Goal: Task Accomplishment & Management: Manage account settings

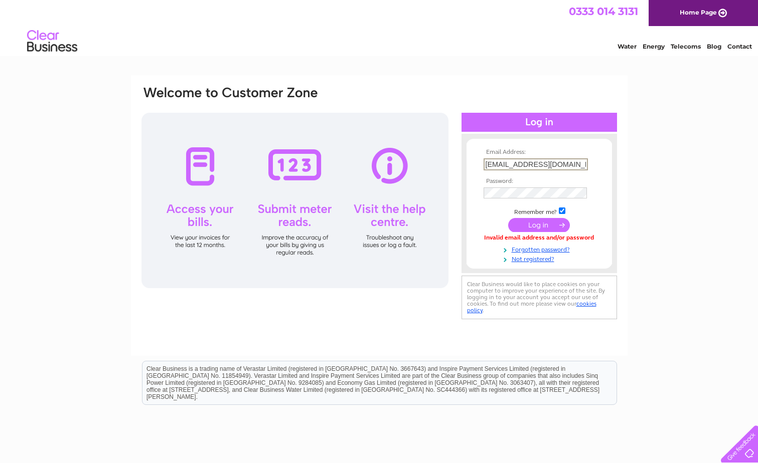
click at [579, 166] on input "[EMAIL_ADDRESS][DOMAIN_NAME]" at bounding box center [535, 164] width 104 height 12
click at [484, 209] on td "Remember me?" at bounding box center [539, 211] width 116 height 10
click at [535, 223] on input "submit" at bounding box center [539, 224] width 62 height 14
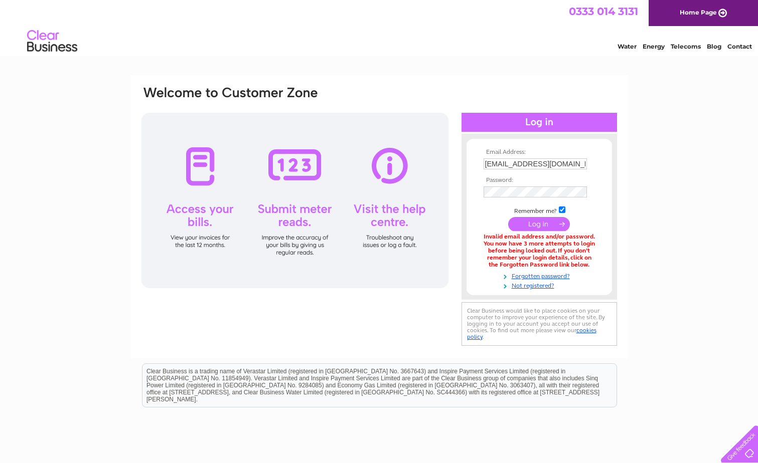
click at [199, 209] on div at bounding box center [294, 201] width 307 height 176
click at [523, 276] on link "Forgotten password?" at bounding box center [540, 276] width 114 height 10
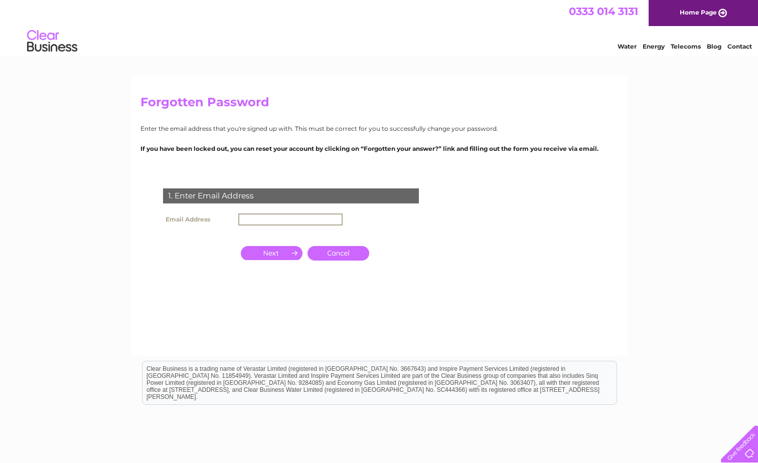
click at [289, 220] on input "text" at bounding box center [290, 220] width 104 height 12
type input "P"
drag, startPoint x: 289, startPoint y: 220, endPoint x: 289, endPoint y: 253, distance: 32.6
click at [289, 253] on div "1. Enter Email Address Email Address Cancel" at bounding box center [292, 244] width 305 height 130
type input "peterk9nanny@gmail.com"
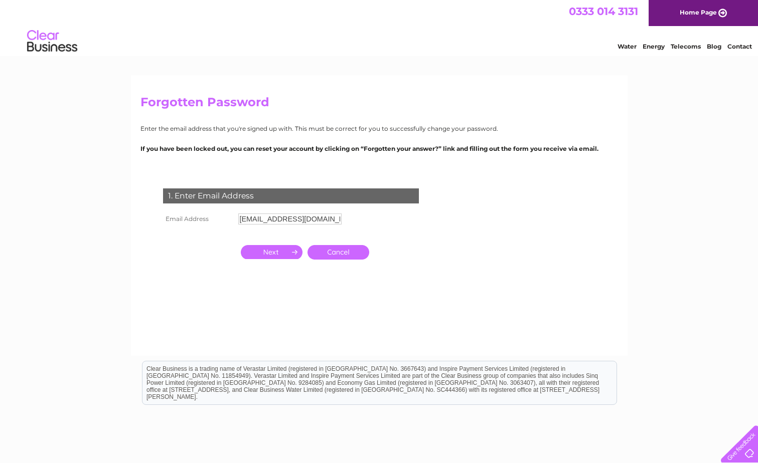
click at [261, 254] on input "button" at bounding box center [272, 252] width 62 height 14
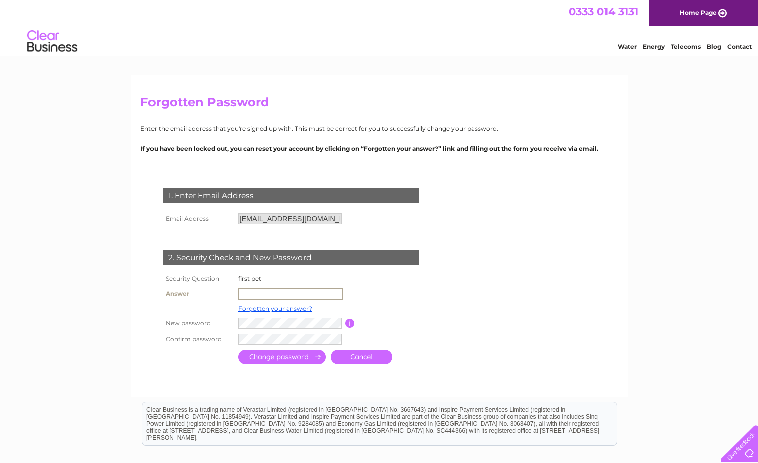
click at [271, 292] on input "text" at bounding box center [290, 294] width 104 height 12
type input "sam"
click at [432, 315] on td "Password must be at least 6 characters long" at bounding box center [394, 322] width 80 height 16
click at [292, 358] on input "submit" at bounding box center [281, 357] width 87 height 15
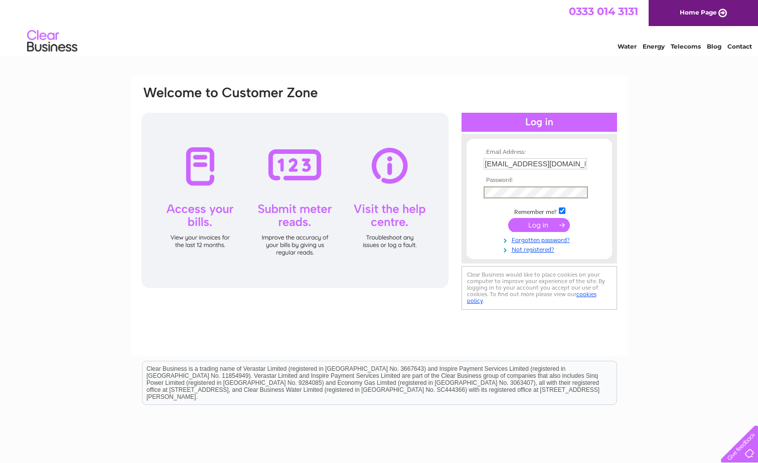
click at [534, 226] on input "submit" at bounding box center [539, 225] width 62 height 14
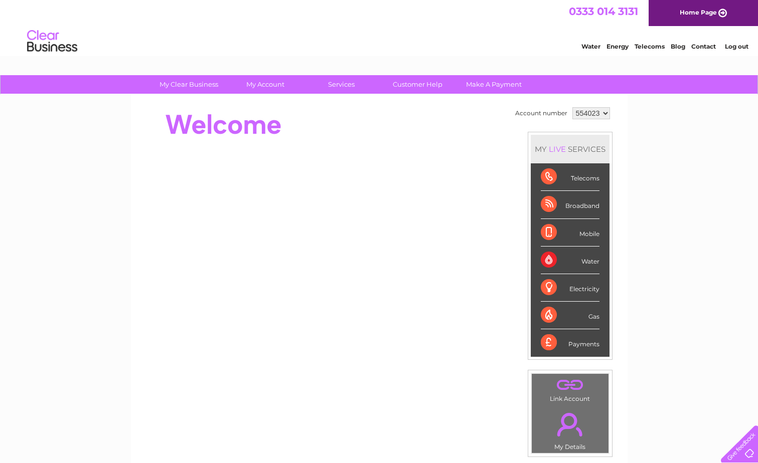
click at [578, 179] on div "Telecoms" at bounding box center [570, 177] width 59 height 28
click at [550, 176] on div "Telecoms" at bounding box center [570, 177] width 59 height 28
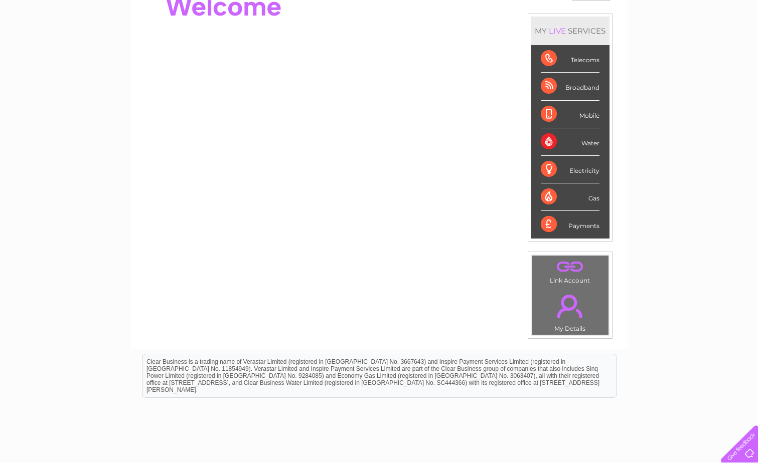
scroll to position [100, 0]
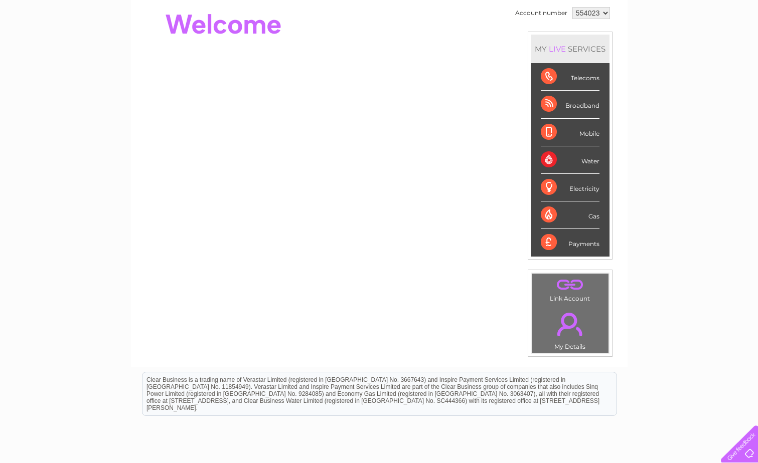
click at [549, 75] on div "Telecoms" at bounding box center [570, 77] width 59 height 28
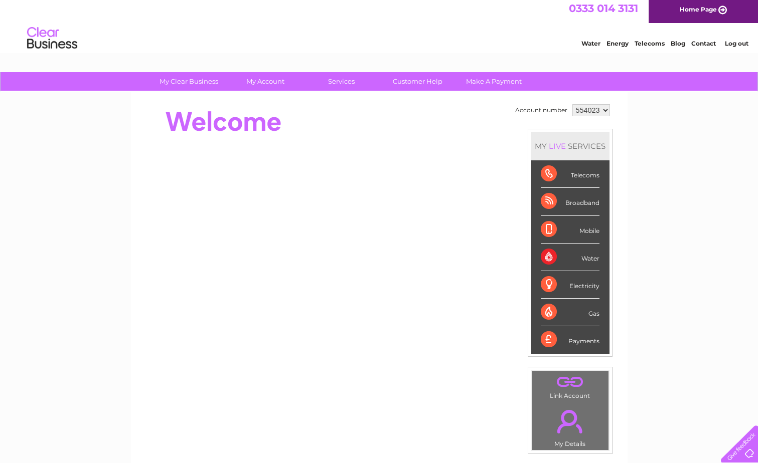
scroll to position [0, 0]
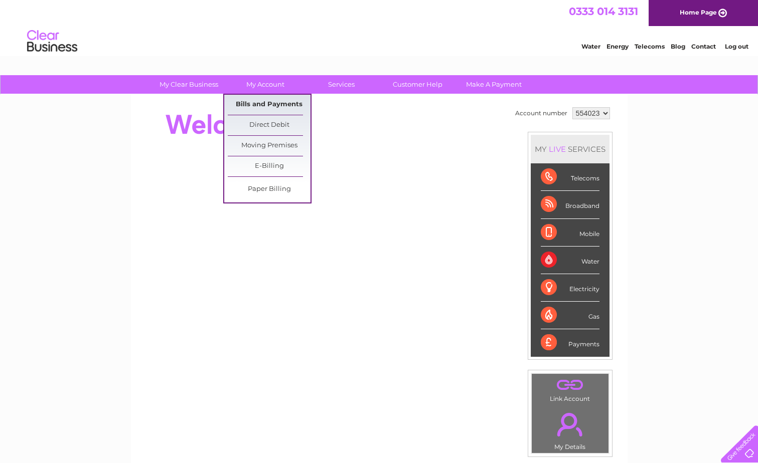
click at [255, 104] on link "Bills and Payments" at bounding box center [269, 105] width 83 height 20
click at [266, 103] on link "Bills and Payments" at bounding box center [269, 105] width 83 height 20
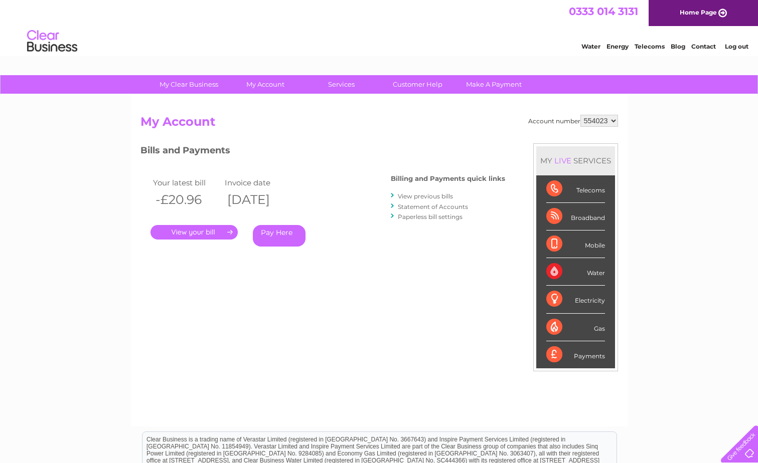
click at [432, 197] on link "View previous bills" at bounding box center [425, 197] width 55 height 8
click at [429, 196] on link "View previous bills" at bounding box center [425, 197] width 55 height 8
click at [407, 197] on link "View previous bills" at bounding box center [425, 197] width 55 height 8
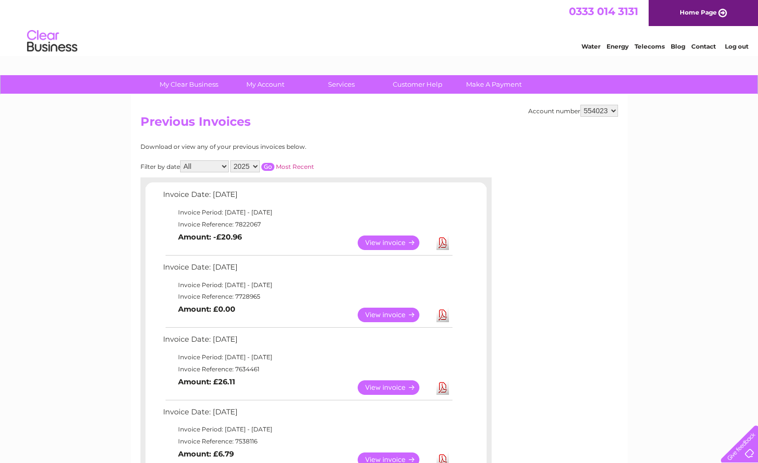
click at [254, 166] on select "2025 2024 2023 2022" at bounding box center [245, 166] width 30 height 12
select select "2024"
click at [231, 160] on select "2025 2024 2023 2022" at bounding box center [245, 166] width 30 height 12
click at [268, 166] on input "button" at bounding box center [267, 167] width 13 height 8
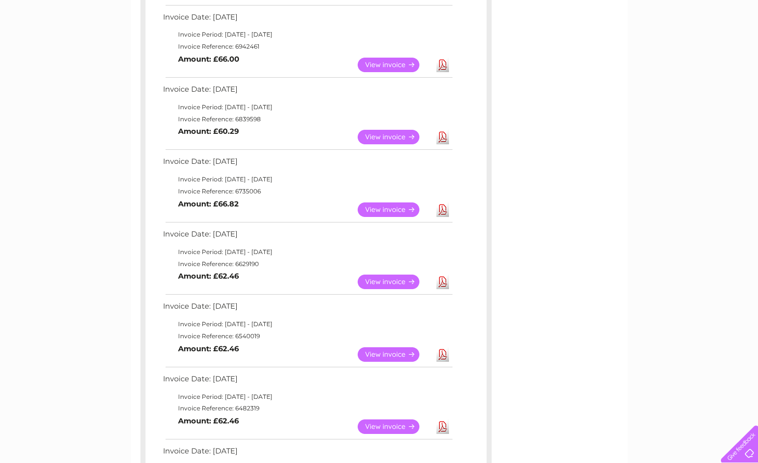
scroll to position [451, 0]
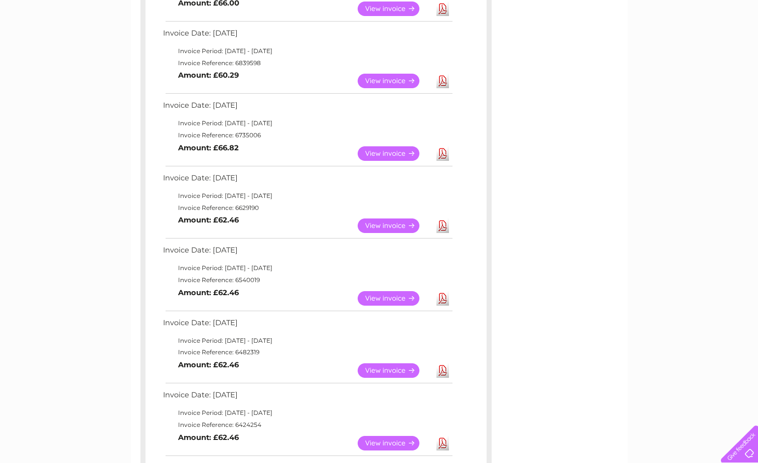
click at [386, 373] on link "View" at bounding box center [395, 371] width 74 height 15
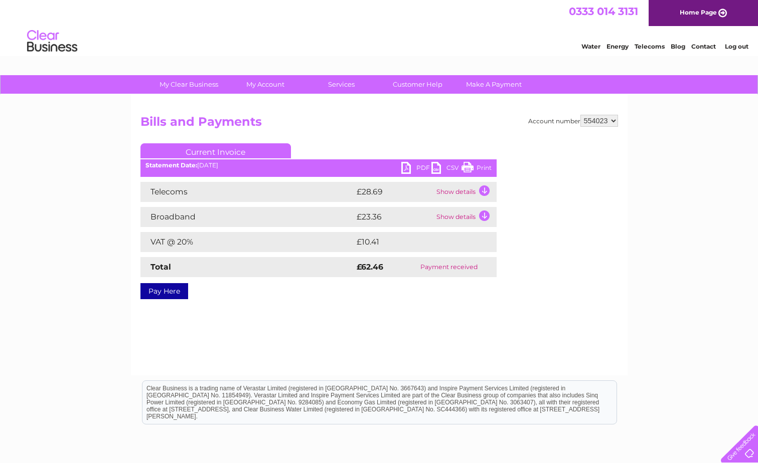
click at [469, 168] on link "Print" at bounding box center [476, 169] width 30 height 15
